Goal: Information Seeking & Learning: Find specific fact

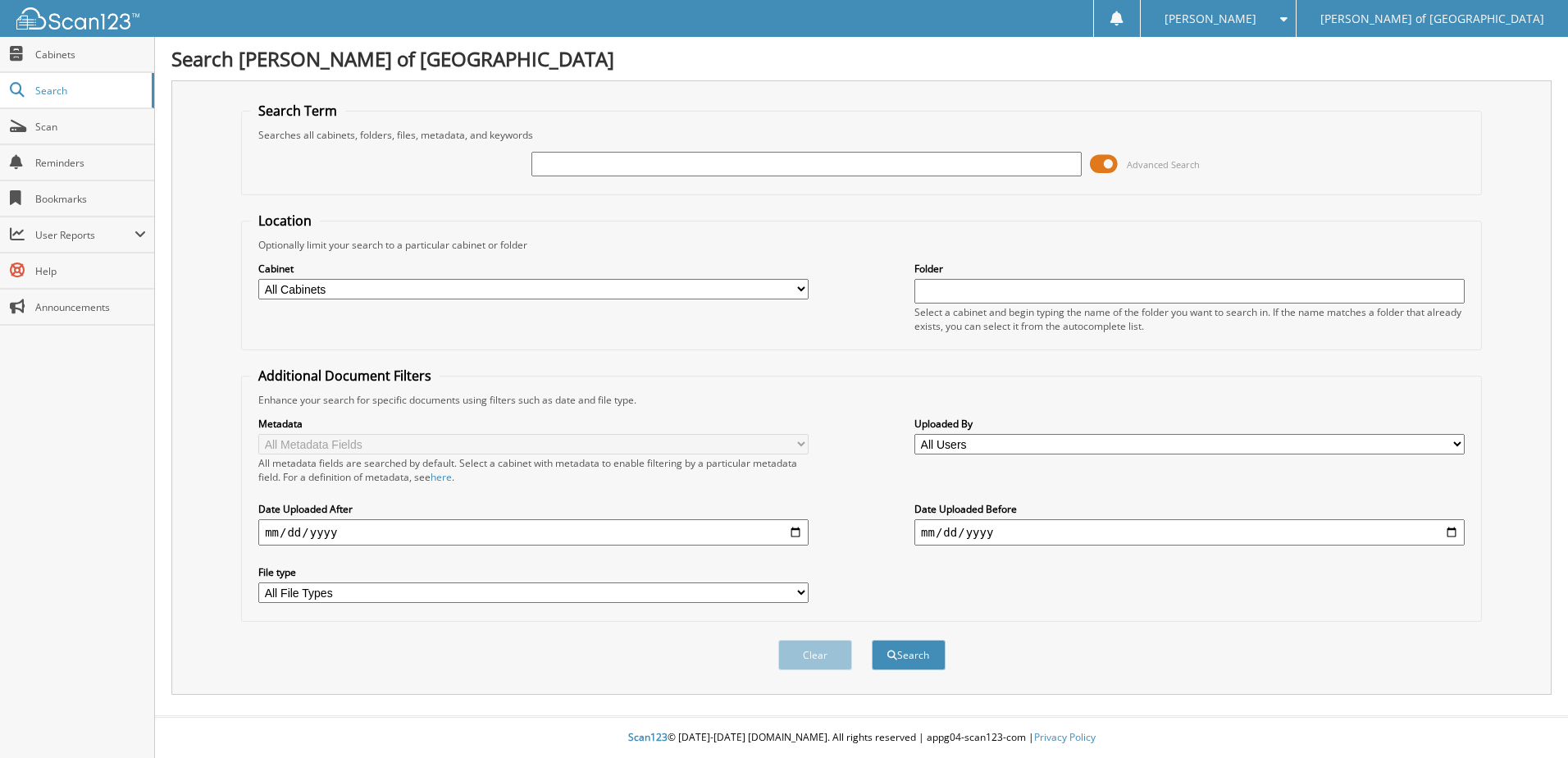
click at [545, 160] on input "text" at bounding box center [806, 164] width 550 height 25
type input "242409"
click at [872, 640] on button "Search" at bounding box center [908, 655] width 74 height 30
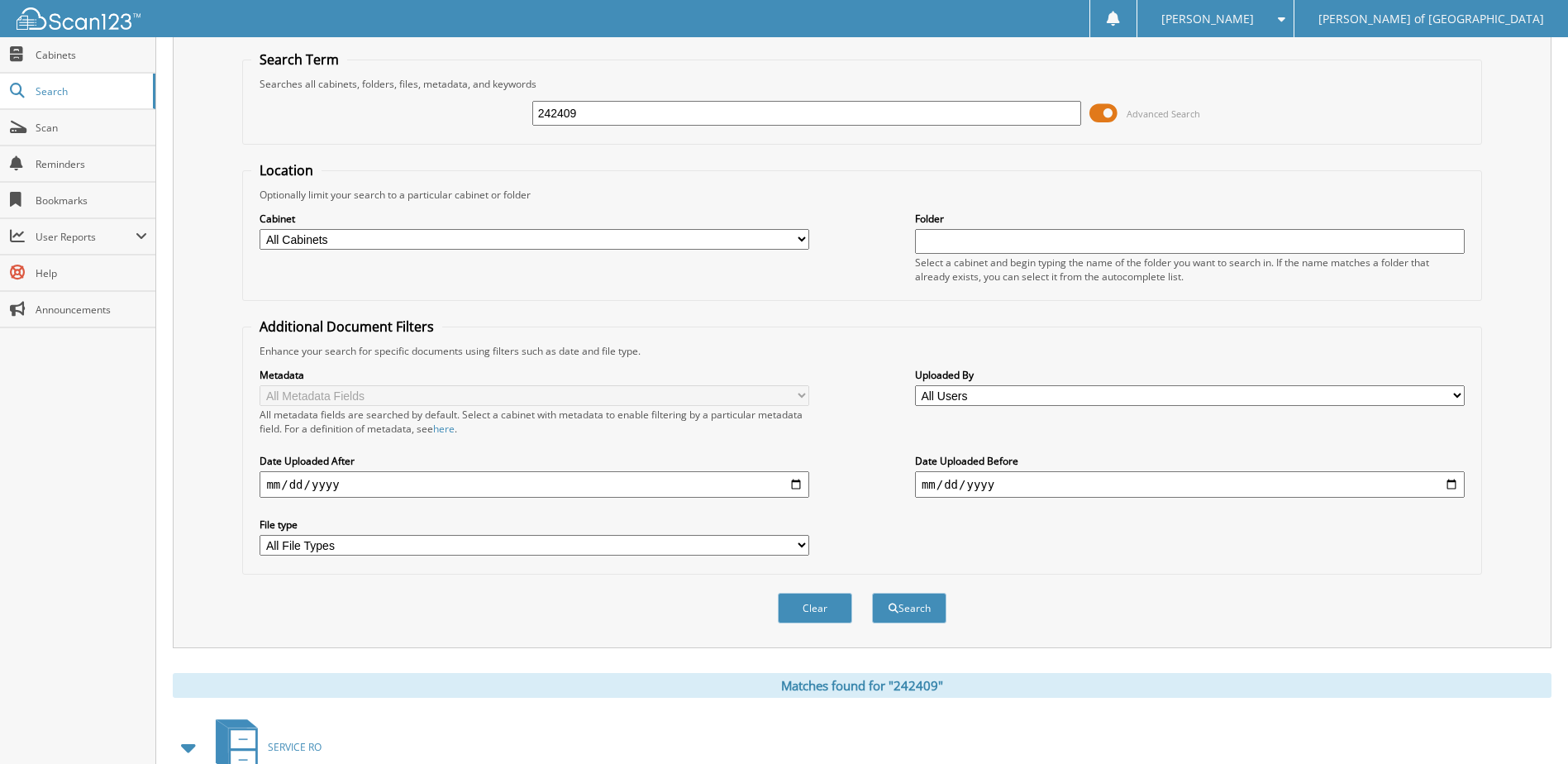
scroll to position [252, 0]
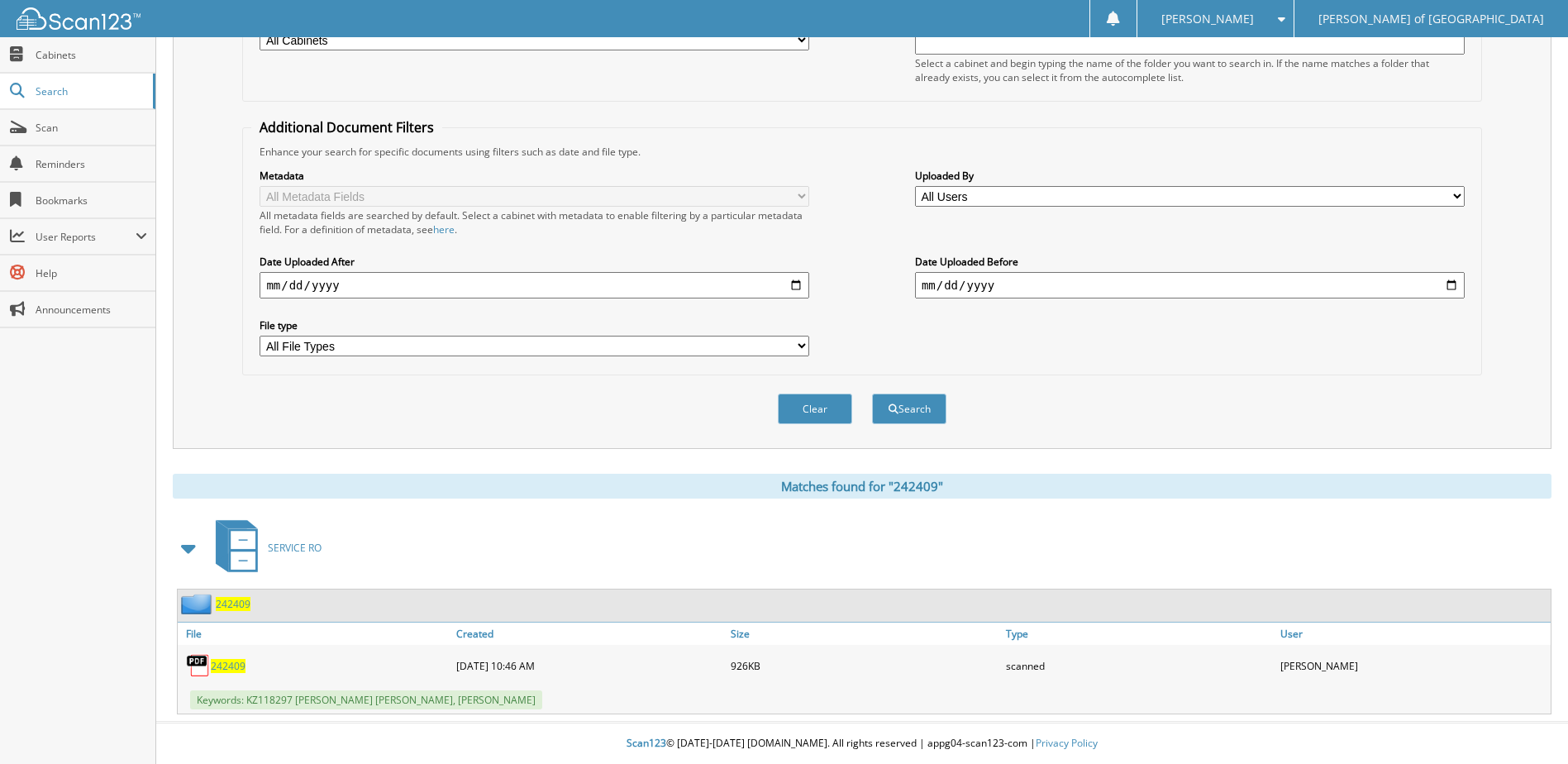
click at [227, 599] on span "242409" at bounding box center [233, 604] width 34 height 14
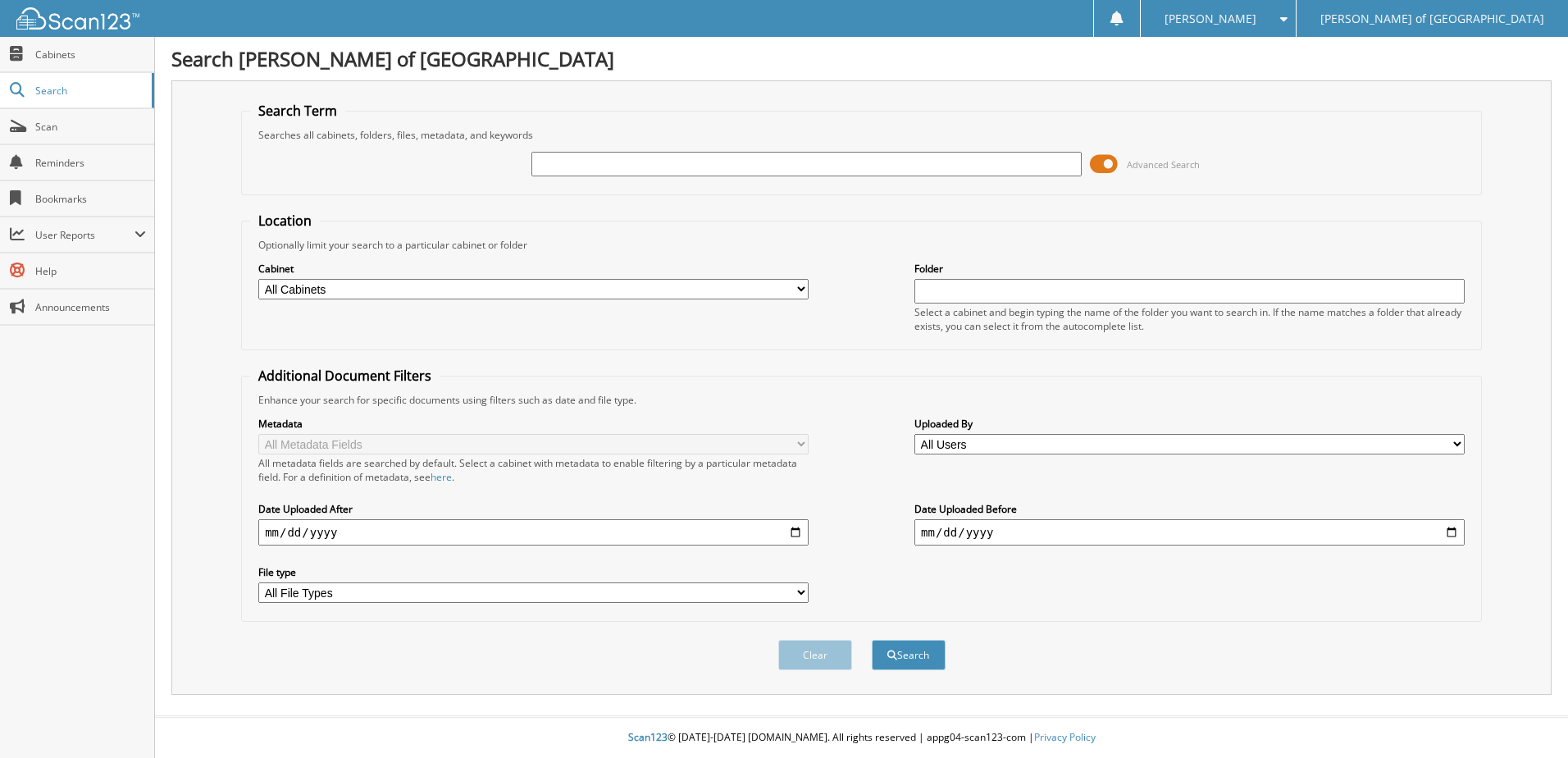
click at [799, 151] on div at bounding box center [806, 163] width 550 height 27
click at [799, 160] on input "text" at bounding box center [806, 164] width 550 height 25
type input "242399"
click at [872, 640] on button "Search" at bounding box center [908, 655] width 74 height 30
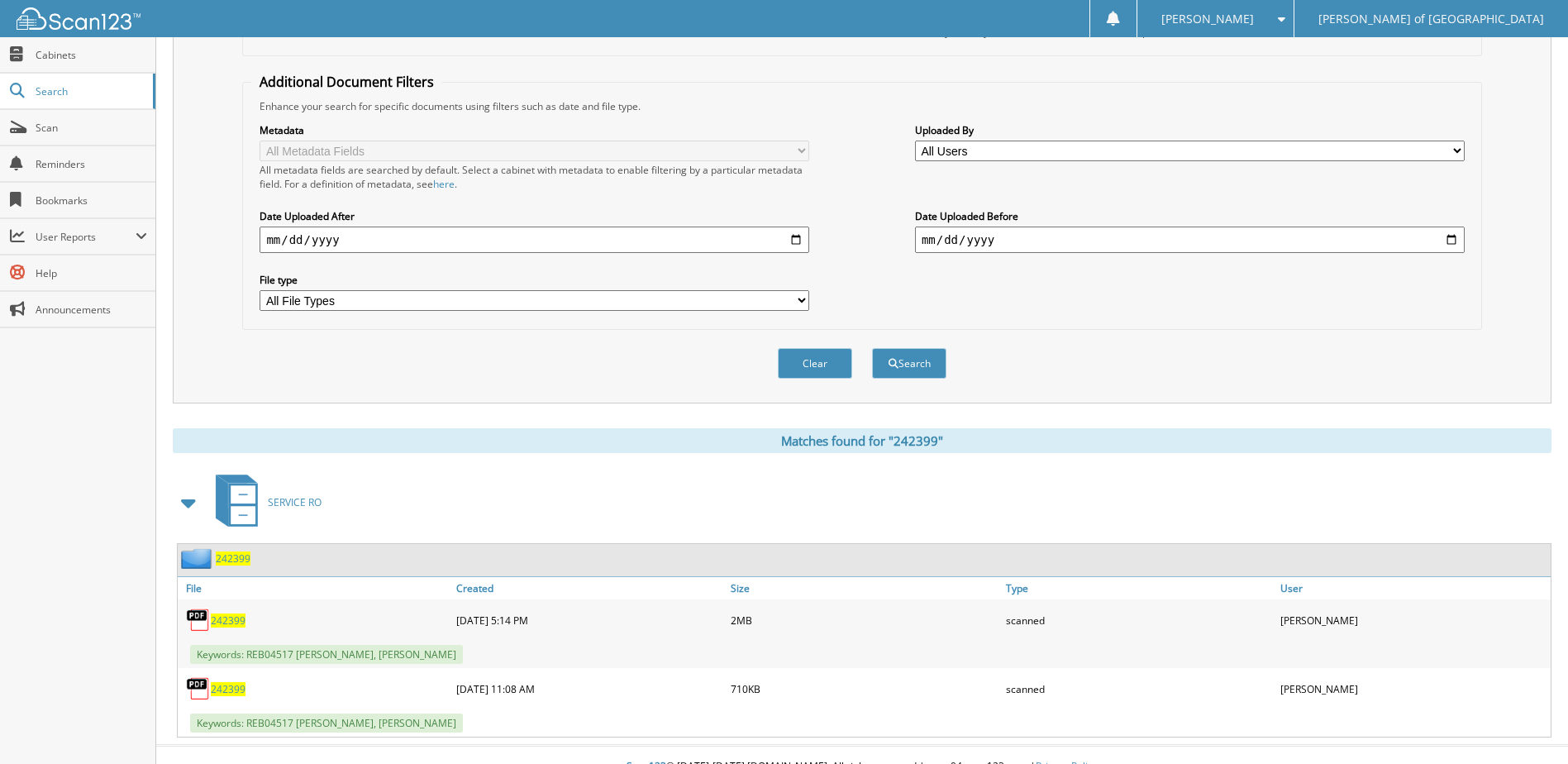
scroll to position [321, 0]
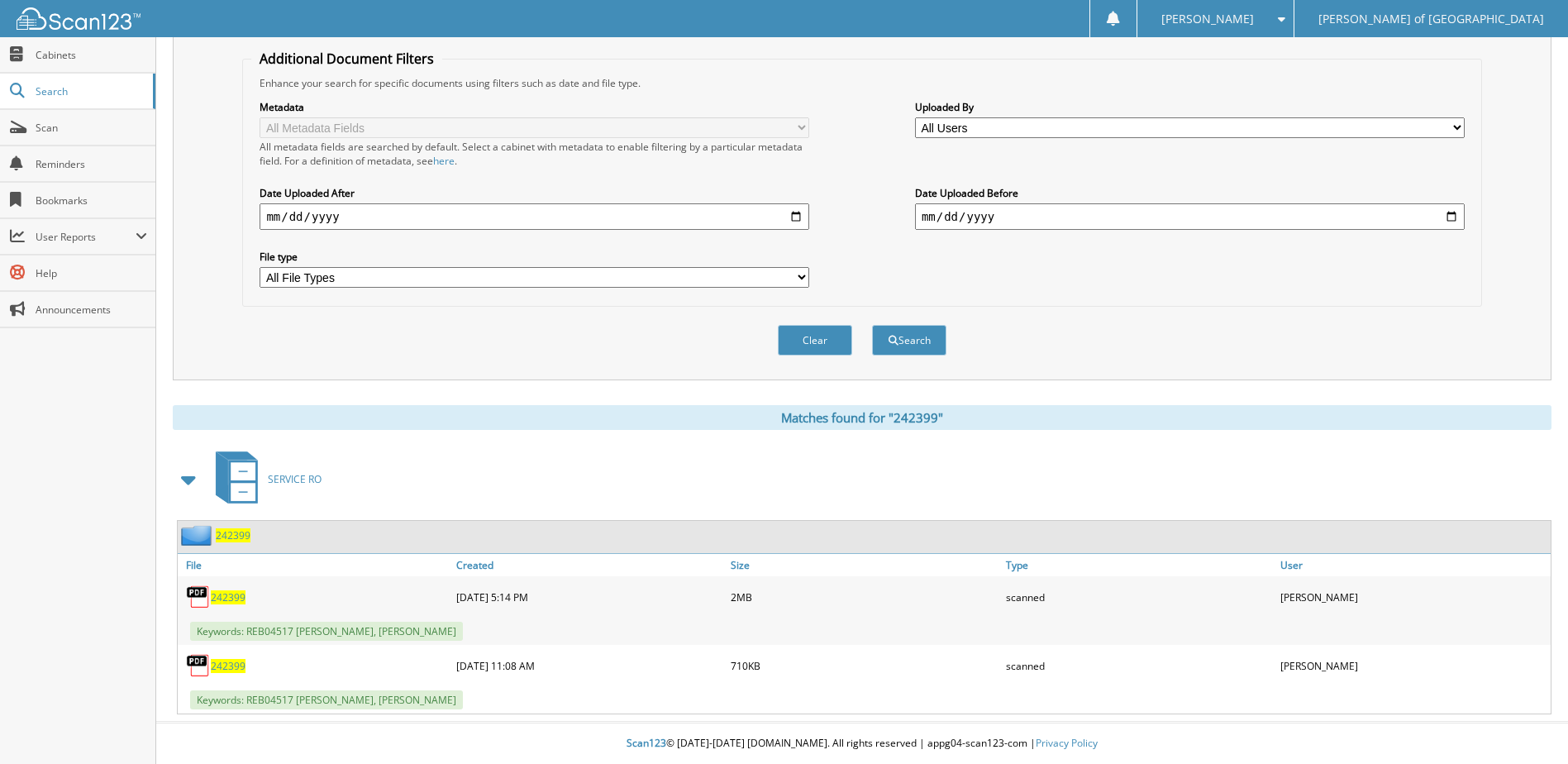
click at [233, 536] on span "242399" at bounding box center [233, 535] width 34 height 14
